Goal: Task Accomplishment & Management: Manage account settings

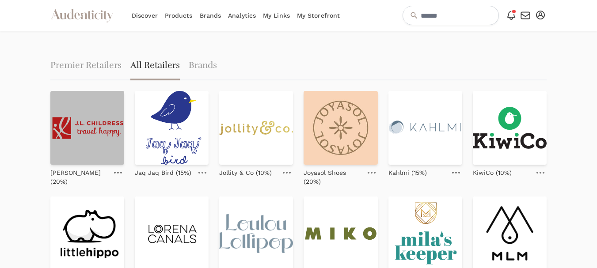
click at [85, 136] on img at bounding box center [87, 128] width 74 height 74
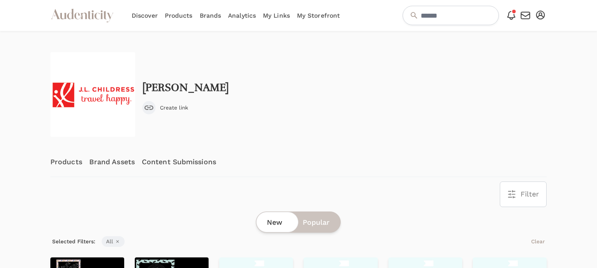
click at [161, 162] on link "Content Submissions" at bounding box center [179, 161] width 74 height 29
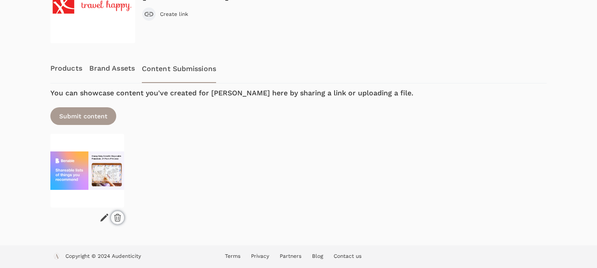
scroll to position [94, 0]
click at [115, 217] on icon at bounding box center [117, 217] width 6 height 7
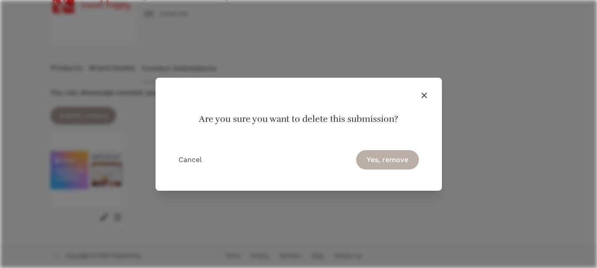
click at [379, 155] on button "Yes, remove" at bounding box center [387, 159] width 63 height 19
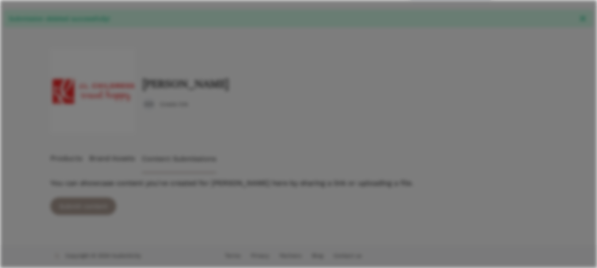
scroll to position [25, 0]
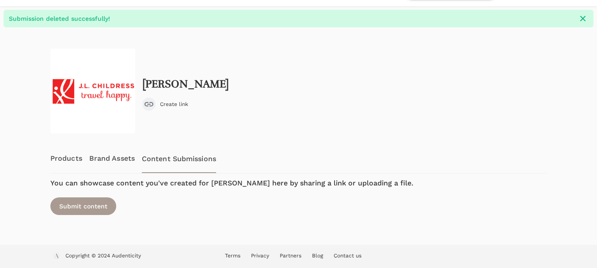
drag, startPoint x: 215, startPoint y: 84, endPoint x: 140, endPoint y: 84, distance: 75.5
click at [140, 84] on div "J.L. Childress Create link" at bounding box center [298, 91] width 496 height 85
copy h2 "J.L. Childress"
click at [477, 88] on div "J.L. Childress Create link" at bounding box center [298, 91] width 496 height 85
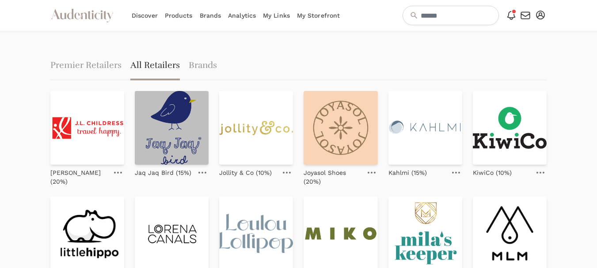
click at [192, 129] on img at bounding box center [172, 128] width 74 height 74
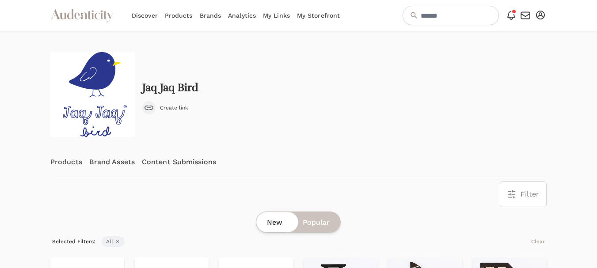
click at [185, 119] on div "Jaq Jaq Bird Create link" at bounding box center [298, 94] width 496 height 85
click at [174, 159] on link "Content Submissions" at bounding box center [179, 161] width 74 height 29
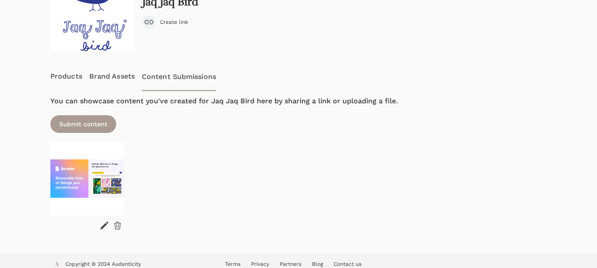
scroll to position [94, 0]
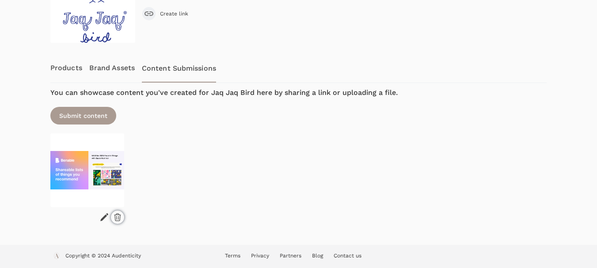
click at [114, 215] on icon at bounding box center [117, 217] width 6 height 7
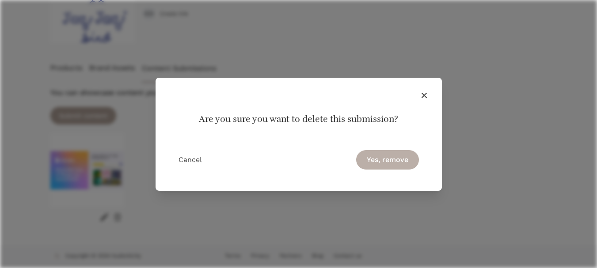
click at [385, 161] on button "Yes, remove" at bounding box center [387, 159] width 63 height 19
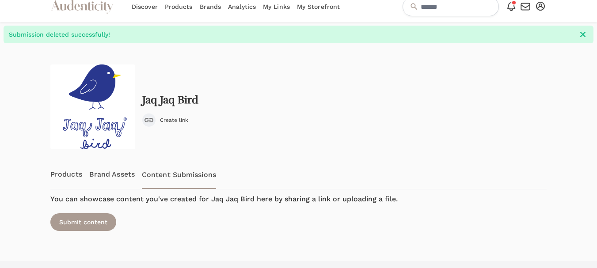
scroll to position [0, 0]
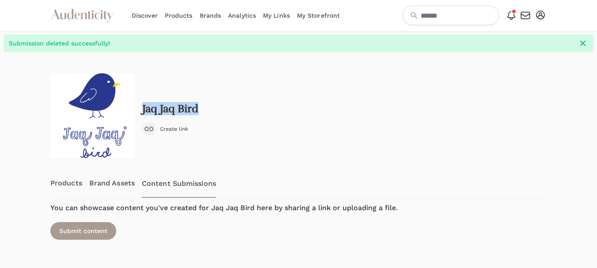
drag, startPoint x: 208, startPoint y: 109, endPoint x: 140, endPoint y: 114, distance: 69.1
click at [140, 114] on div "Jaq Jaq Bird Create link" at bounding box center [298, 115] width 496 height 85
copy h2 "Jaq Jaq Bird"
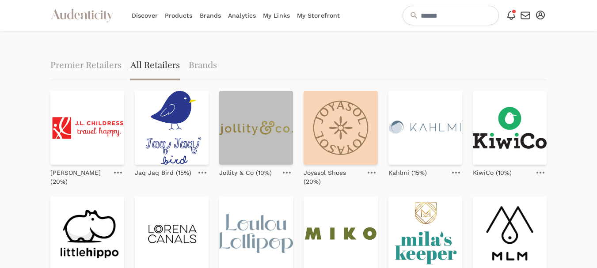
click at [235, 127] on img at bounding box center [256, 128] width 74 height 74
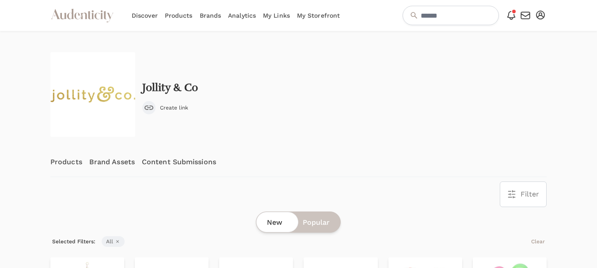
click at [166, 164] on link "Content Submissions" at bounding box center [179, 161] width 74 height 29
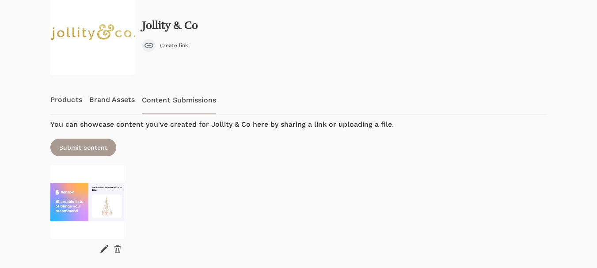
scroll to position [88, 0]
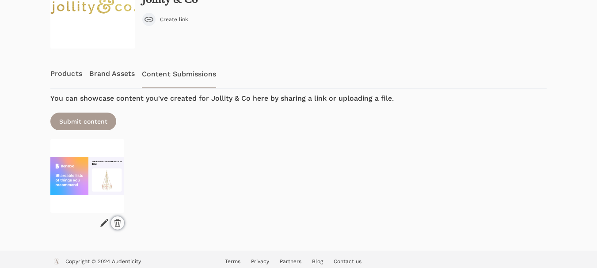
click at [115, 224] on icon at bounding box center [117, 223] width 9 height 9
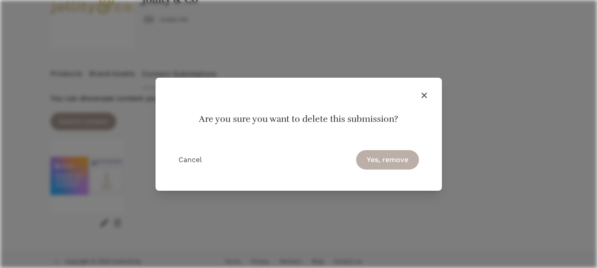
click at [387, 164] on button "Yes, remove" at bounding box center [387, 159] width 63 height 19
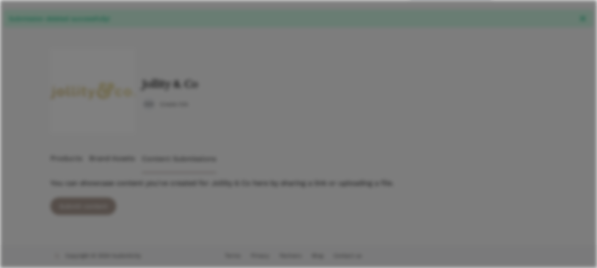
scroll to position [25, 0]
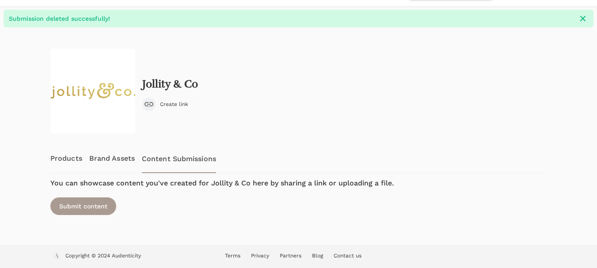
click at [60, 159] on link "Products" at bounding box center [66, 158] width 32 height 29
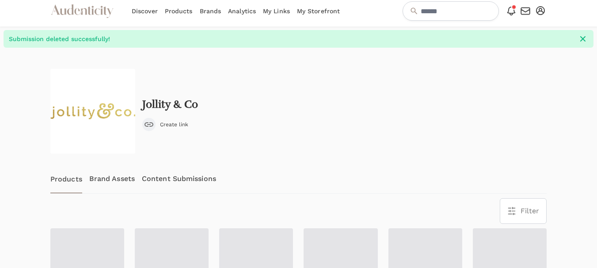
scroll to position [0, 0]
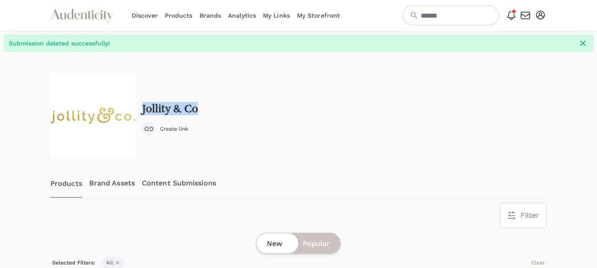
drag, startPoint x: 207, startPoint y: 110, endPoint x: 142, endPoint y: 111, distance: 64.9
click at [142, 111] on div "Jollity & Co Create link" at bounding box center [298, 115] width 496 height 85
copy h2 "Jollity & Co"
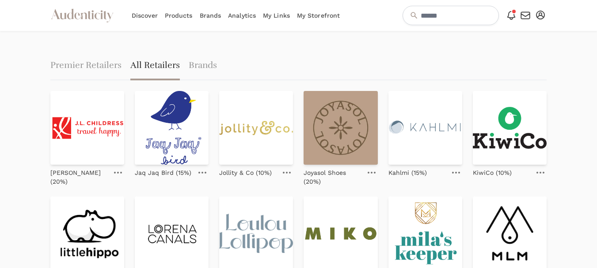
click at [324, 127] on img at bounding box center [340, 128] width 74 height 74
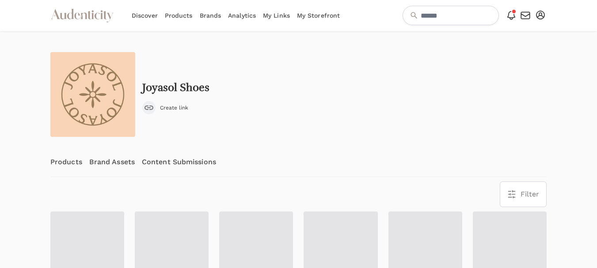
click at [193, 159] on link "Content Submissions" at bounding box center [179, 161] width 74 height 29
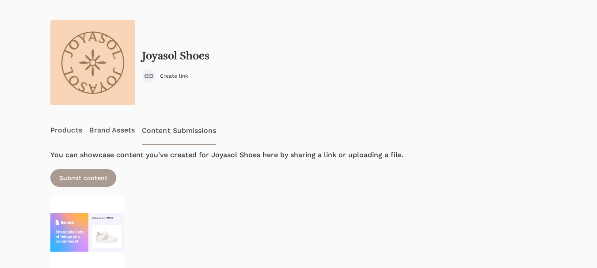
scroll to position [88, 0]
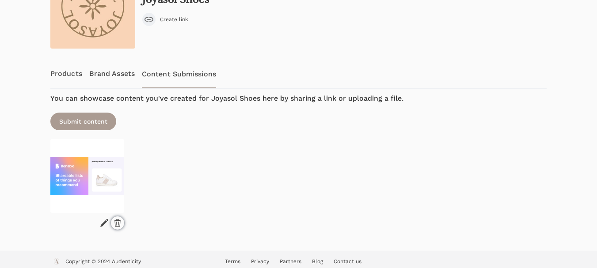
click at [119, 225] on icon at bounding box center [117, 223] width 9 height 9
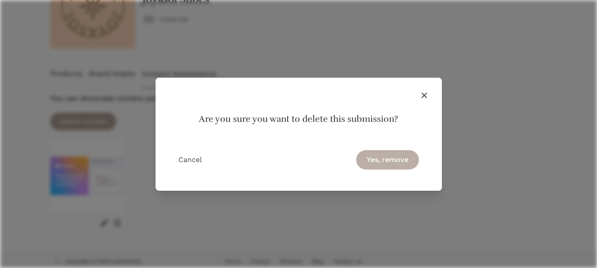
click at [389, 159] on button "Yes, remove" at bounding box center [387, 159] width 63 height 19
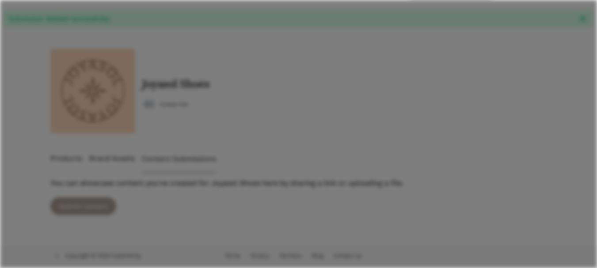
scroll to position [25, 0]
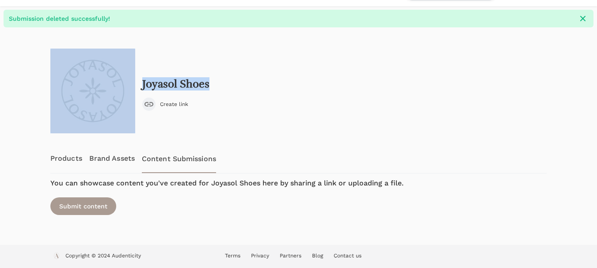
drag, startPoint x: 222, startPoint y: 81, endPoint x: 129, endPoint y: 85, distance: 92.4
click at [129, 85] on div "Joyasol Shoes Create link" at bounding box center [298, 91] width 496 height 85
copy div "Joyasol Shoes"
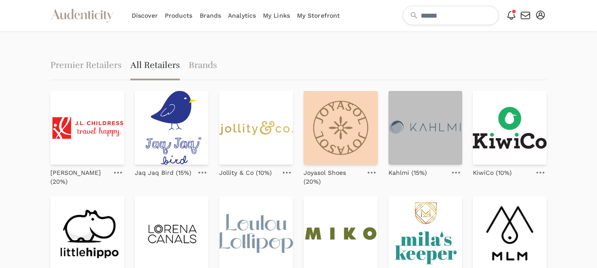
click at [421, 133] on img at bounding box center [425, 128] width 74 height 74
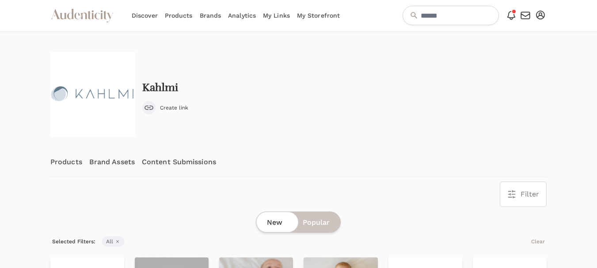
click at [163, 163] on link "Content Submissions" at bounding box center [179, 161] width 74 height 29
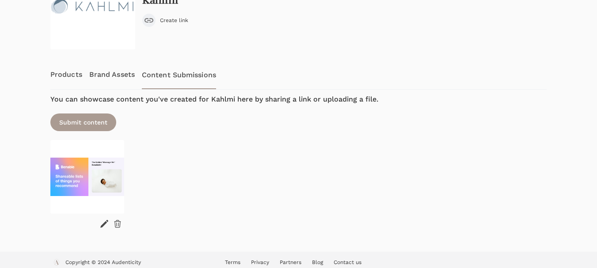
scroll to position [88, 0]
click at [115, 221] on icon at bounding box center [117, 222] width 6 height 7
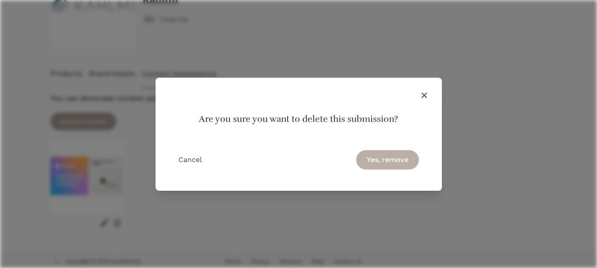
click at [403, 155] on button "Yes, remove" at bounding box center [387, 159] width 63 height 19
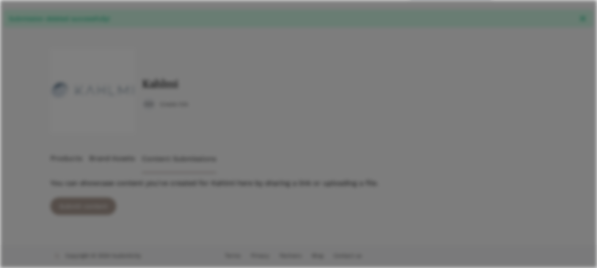
scroll to position [25, 0]
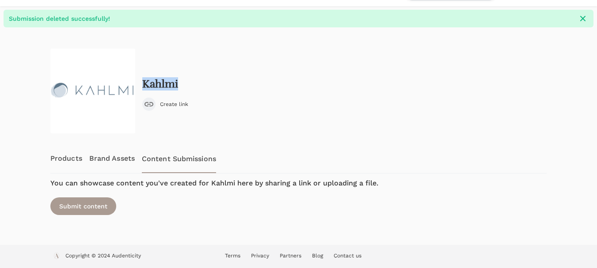
drag, startPoint x: 186, startPoint y: 83, endPoint x: 144, endPoint y: 84, distance: 42.0
click at [144, 84] on div "Kahlmi Create link" at bounding box center [165, 94] width 46 height 33
copy h2 "Kahlmi"
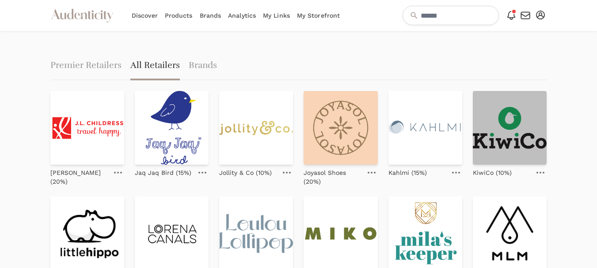
click at [500, 136] on img at bounding box center [509, 128] width 74 height 74
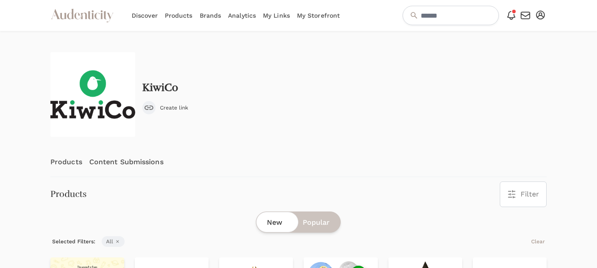
click at [137, 157] on link "Content Submissions" at bounding box center [126, 161] width 74 height 29
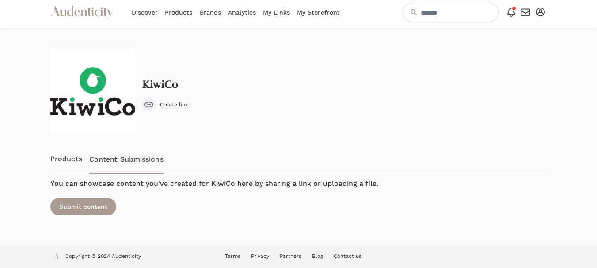
scroll to position [4, 0]
drag, startPoint x: 190, startPoint y: 80, endPoint x: 144, endPoint y: 85, distance: 46.2
click at [144, 85] on div "KiwiCo Create link" at bounding box center [298, 91] width 496 height 85
copy h2 "KiwiCo"
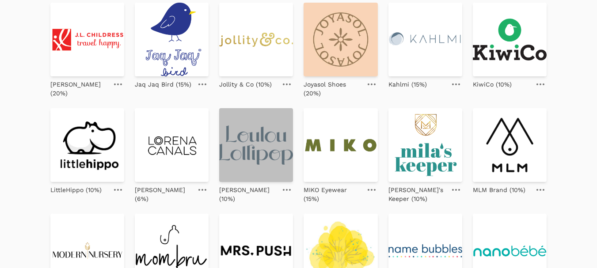
scroll to position [132, 0]
